Goal: Browse casually: Explore the website without a specific task or goal

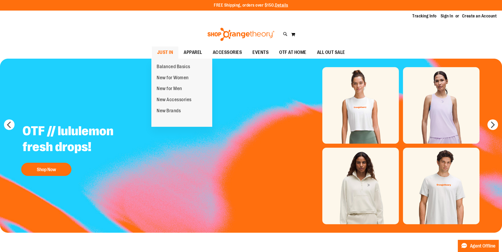
type input "**********"
click at [168, 56] on span "JUST IN" at bounding box center [165, 53] width 16 height 12
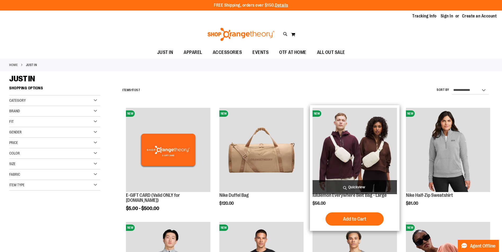
type input "**********"
click at [358, 164] on img "product" at bounding box center [354, 150] width 84 height 84
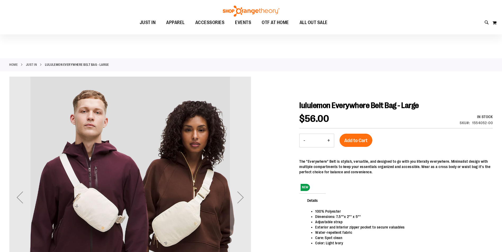
scroll to position [53, 0]
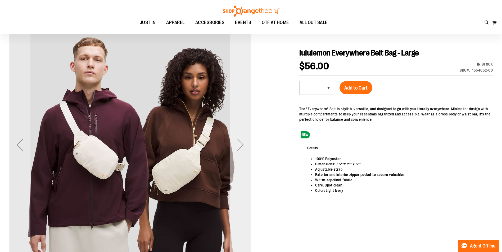
type input "**********"
click at [243, 145] on div "Next" at bounding box center [240, 144] width 21 height 21
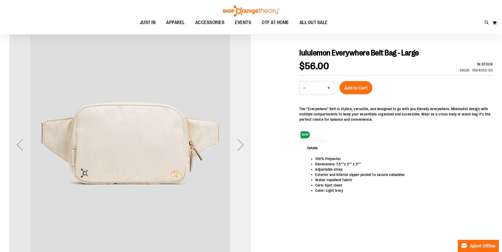
click at [243, 145] on div "Next" at bounding box center [240, 144] width 21 height 21
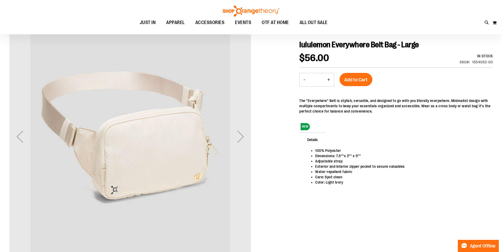
scroll to position [26, 0]
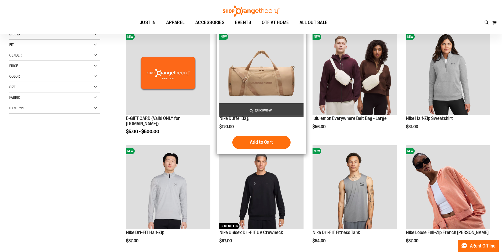
scroll to position [79, 0]
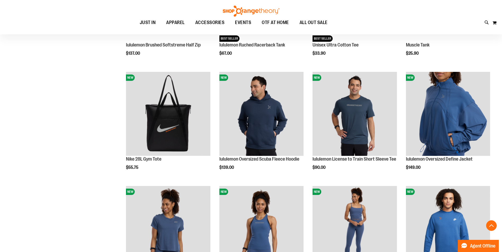
scroll to position [502, 0]
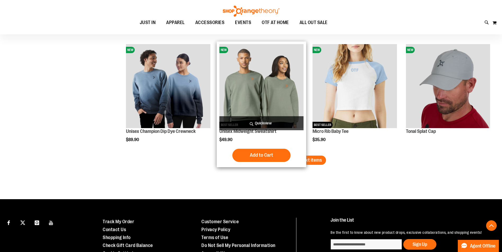
scroll to position [978, 0]
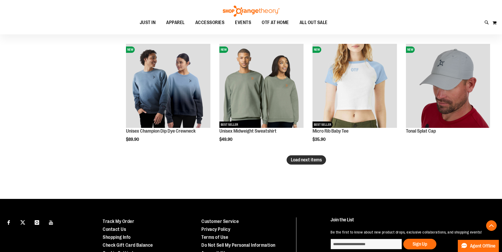
type input "**********"
click at [296, 161] on span "Load next items" at bounding box center [306, 159] width 31 height 5
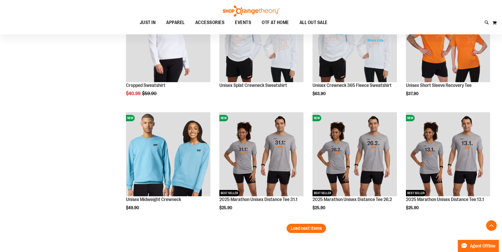
scroll to position [1269, 0]
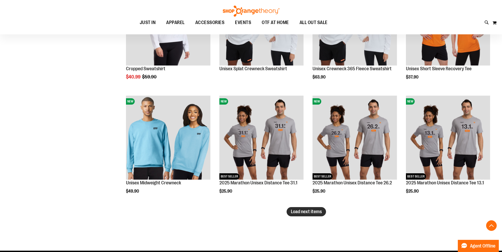
click at [304, 214] on span "Load next items" at bounding box center [306, 211] width 31 height 5
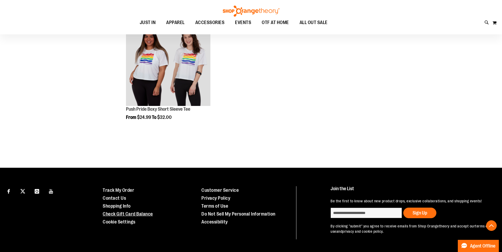
scroll to position [1705, 0]
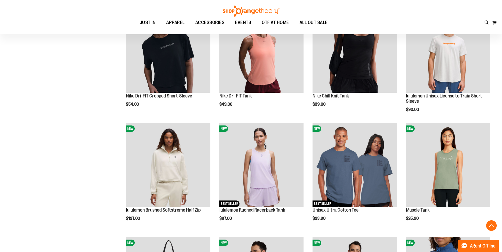
scroll to position [224, 0]
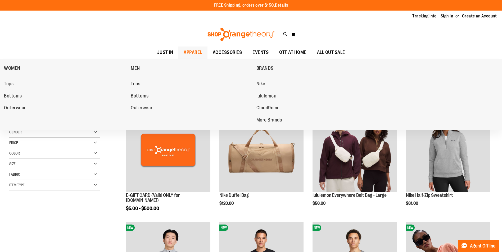
click at [194, 52] on span "APPAREL" at bounding box center [193, 53] width 19 height 12
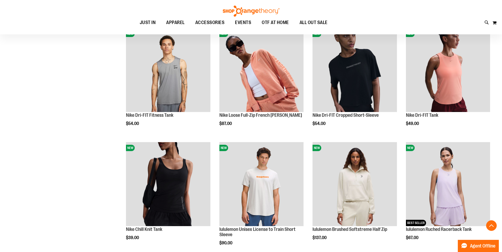
scroll to position [185, 0]
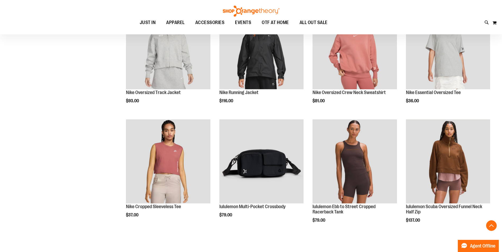
scroll to position [920, 0]
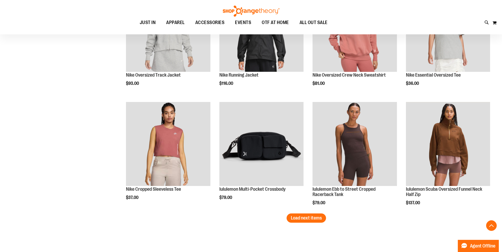
type input "**********"
click at [304, 216] on span "Load next items" at bounding box center [306, 218] width 31 height 5
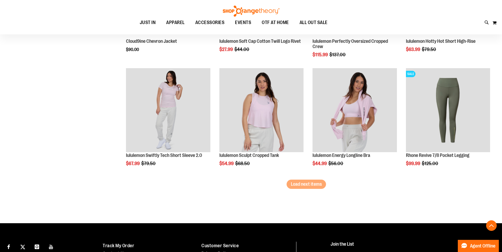
scroll to position [1317, 0]
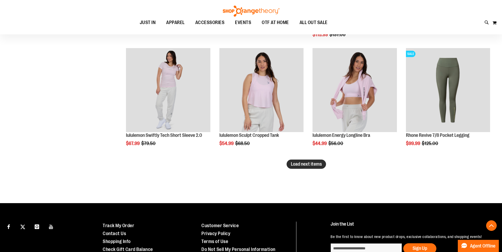
click at [309, 168] on button "Load next items" at bounding box center [305, 164] width 39 height 9
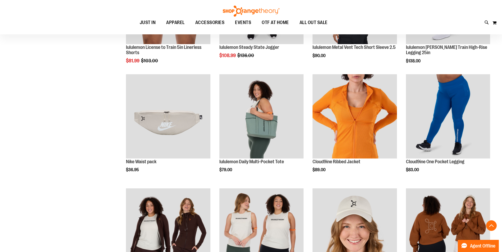
scroll to position [1528, 0]
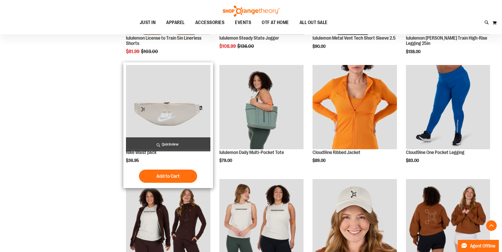
click at [191, 120] on img "product" at bounding box center [168, 107] width 84 height 84
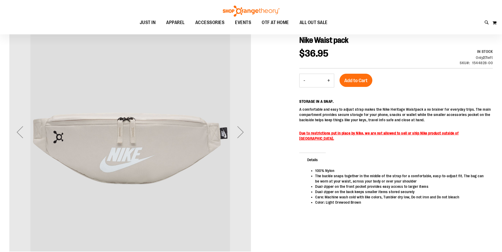
scroll to position [79, 0]
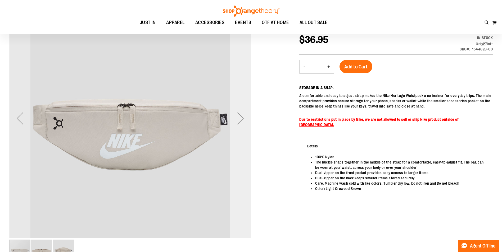
type input "**********"
click at [241, 127] on div "Next" at bounding box center [240, 118] width 21 height 21
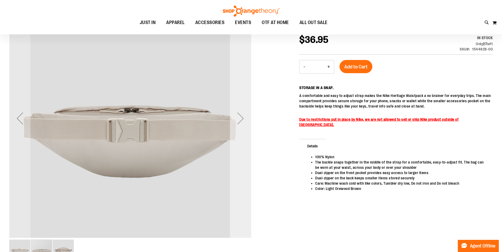
click at [241, 126] on div "Next" at bounding box center [240, 118] width 21 height 21
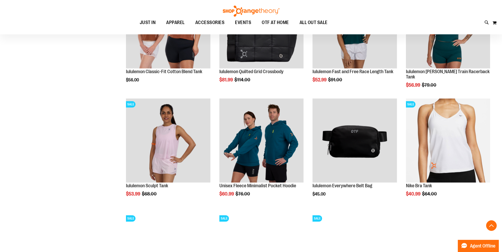
scroll to position [585, 0]
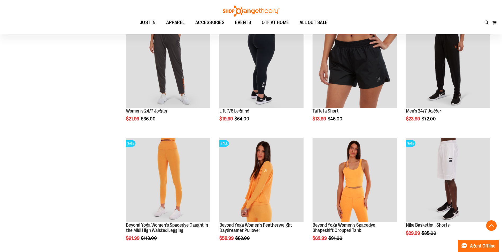
scroll to position [744, 0]
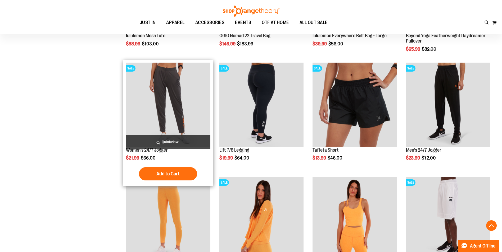
type input "**********"
click at [172, 101] on img "product" at bounding box center [168, 105] width 84 height 84
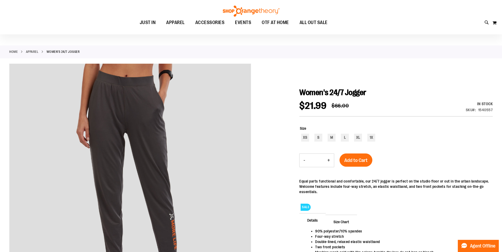
scroll to position [26, 0]
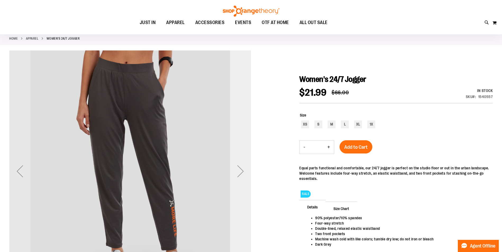
type input "**********"
click at [244, 178] on div "Next" at bounding box center [240, 171] width 21 height 21
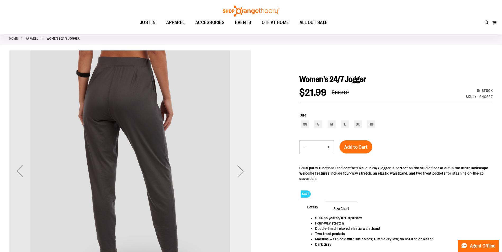
click at [244, 178] on div "Next" at bounding box center [240, 171] width 21 height 21
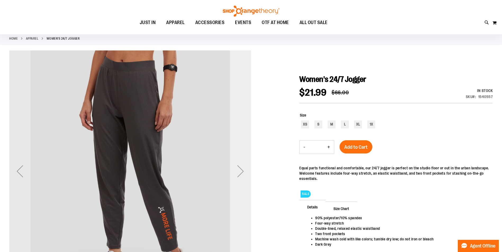
click at [244, 178] on div "Next" at bounding box center [240, 171] width 21 height 21
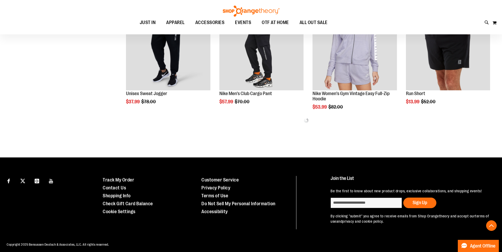
scroll to position [353, 0]
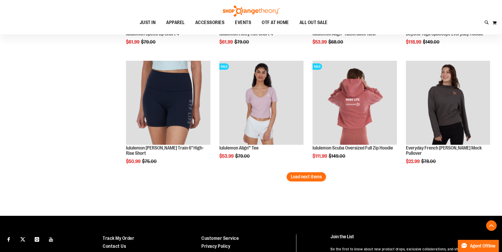
scroll to position [1040, 0]
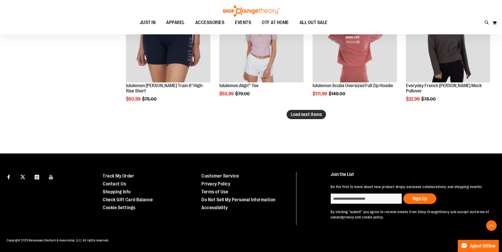
type input "**********"
click at [307, 112] on span "Load next items" at bounding box center [306, 114] width 31 height 5
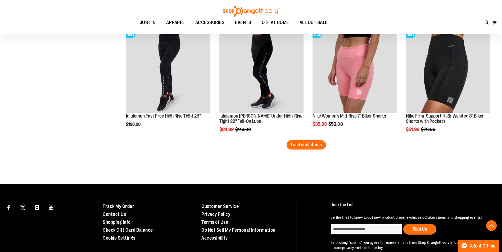
scroll to position [1357, 0]
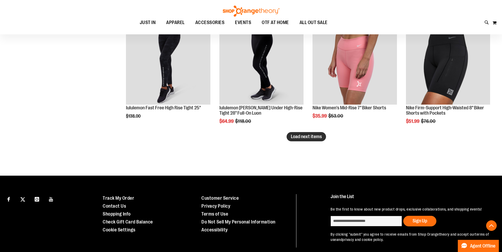
click at [309, 137] on span "Load next items" at bounding box center [306, 136] width 31 height 5
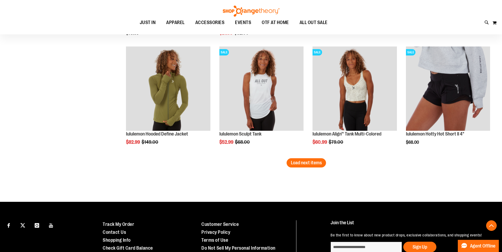
scroll to position [1728, 0]
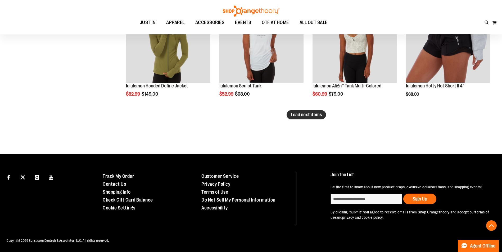
click at [295, 112] on span "Load next items" at bounding box center [306, 114] width 31 height 5
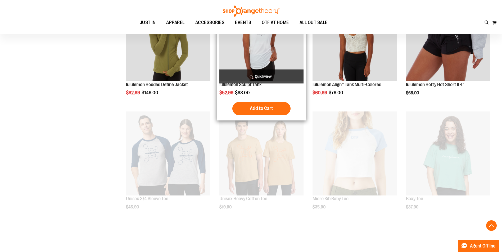
scroll to position [1728, 0]
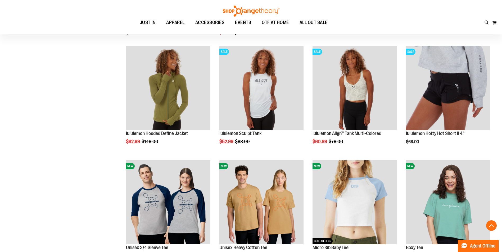
scroll to position [1913, 0]
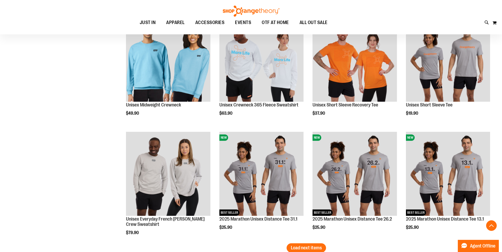
scroll to position [2071, 0]
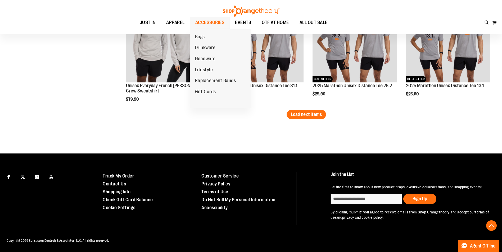
click at [203, 23] on span "ACCESSORIES" at bounding box center [209, 23] width 29 height 12
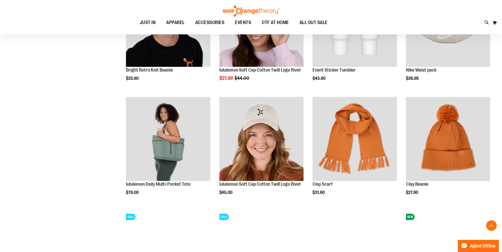
scroll to position [476, 0]
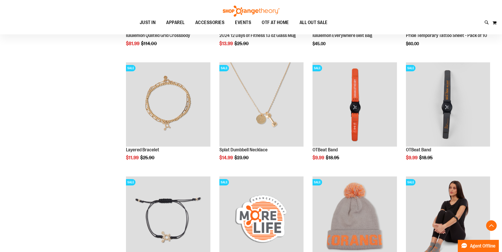
scroll to position [740, 0]
